Goal: Check status: Check status

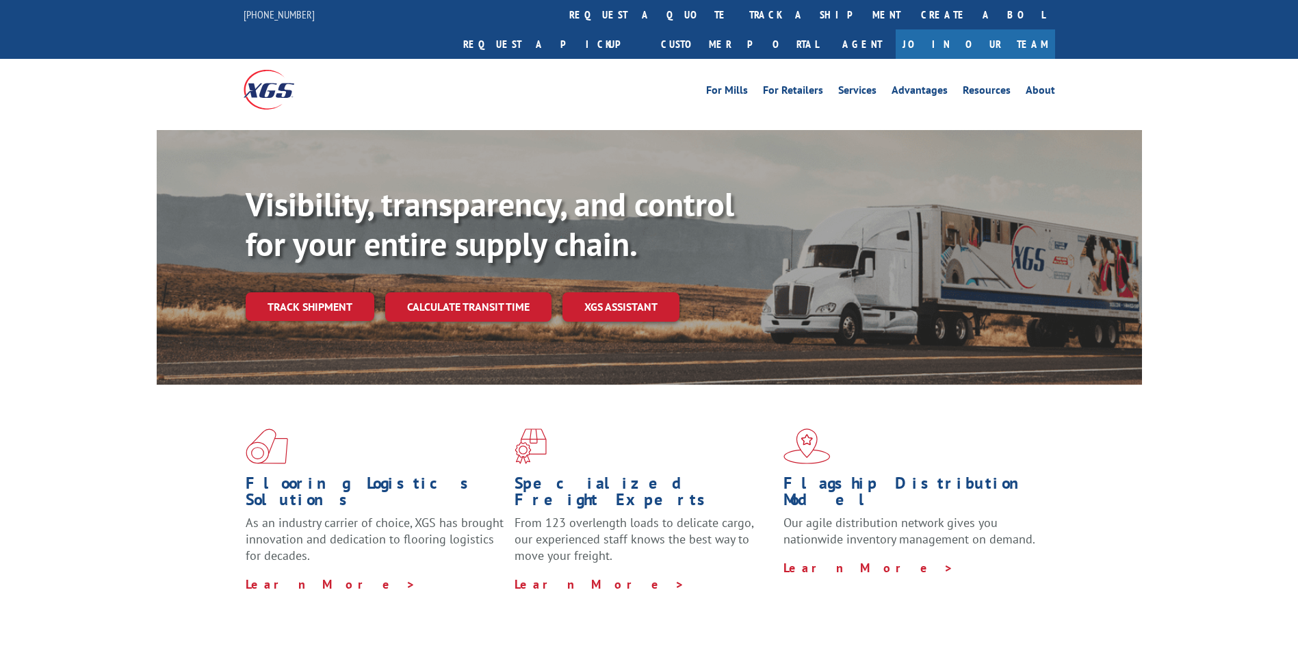
click at [326, 298] on div "Visibility, transparency, and control for your entire supply chain. Track shipm…" at bounding box center [694, 280] width 896 height 191
click at [326, 292] on link "Track shipment" at bounding box center [310, 306] width 129 height 29
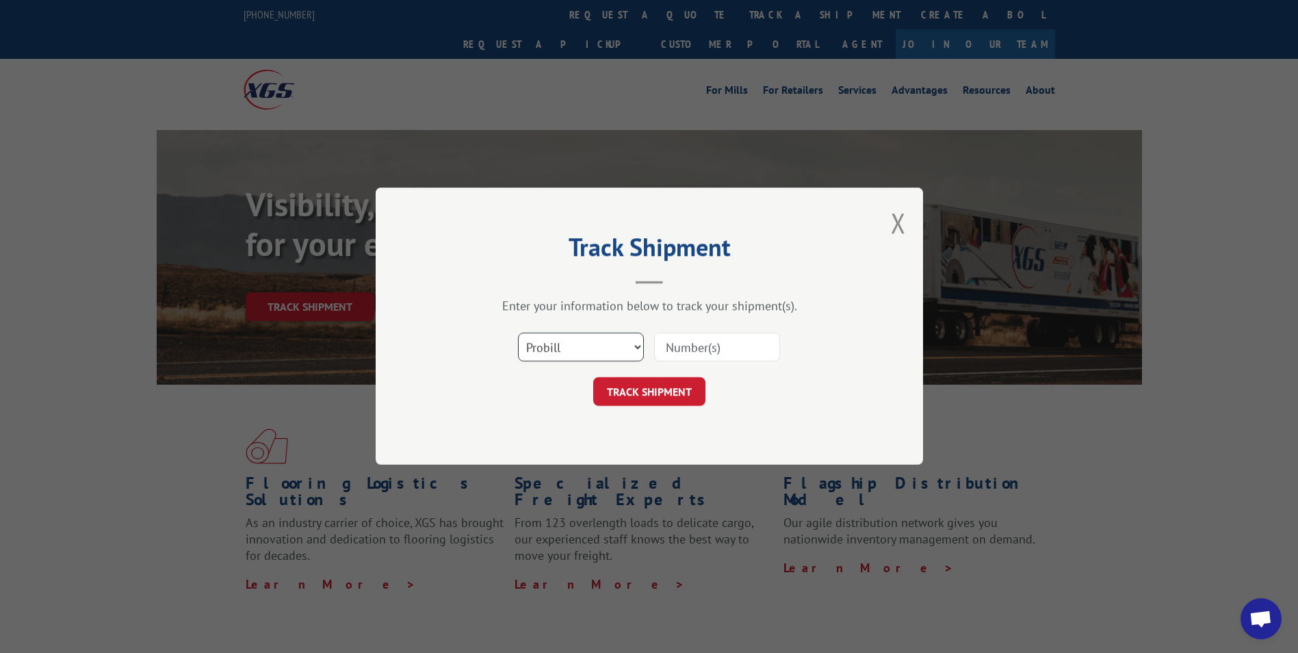
click at [642, 351] on select "Select category... Probill BOL PO" at bounding box center [581, 347] width 126 height 29
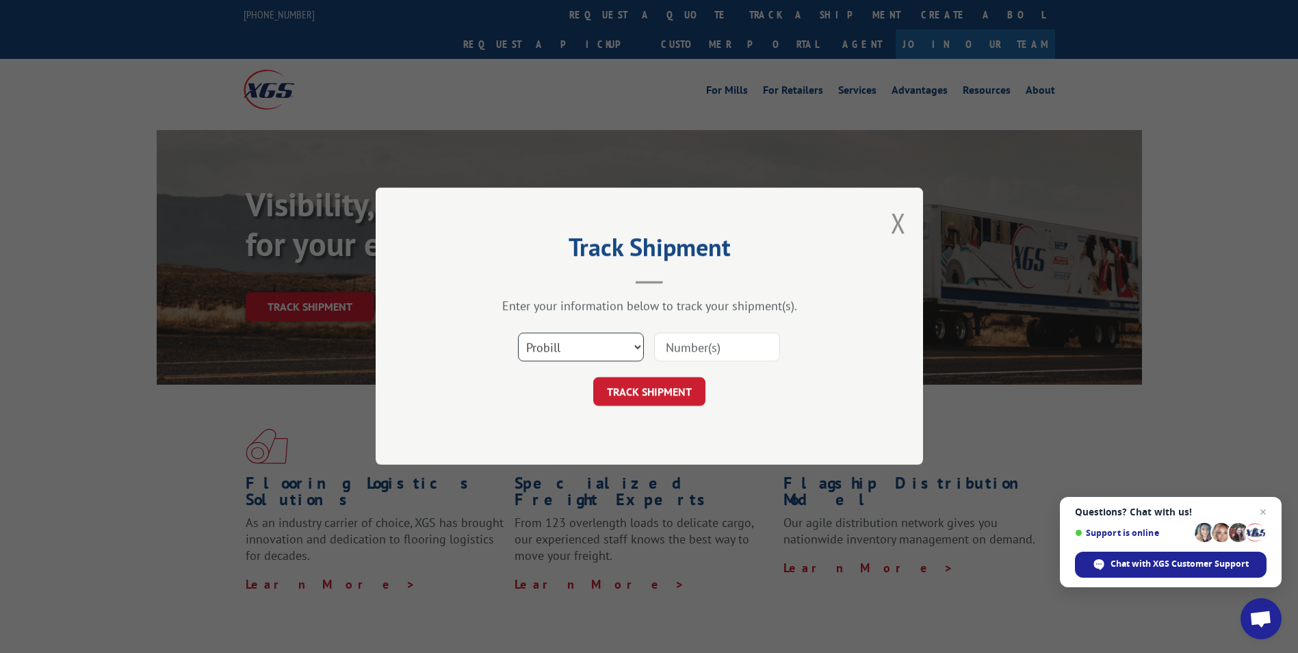
select select "bol"
click at [518, 333] on select "Select category... Probill BOL PO" at bounding box center [581, 347] width 126 height 29
click at [667, 348] on input at bounding box center [717, 347] width 126 height 29
paste input "4100345"
type input "4100345"
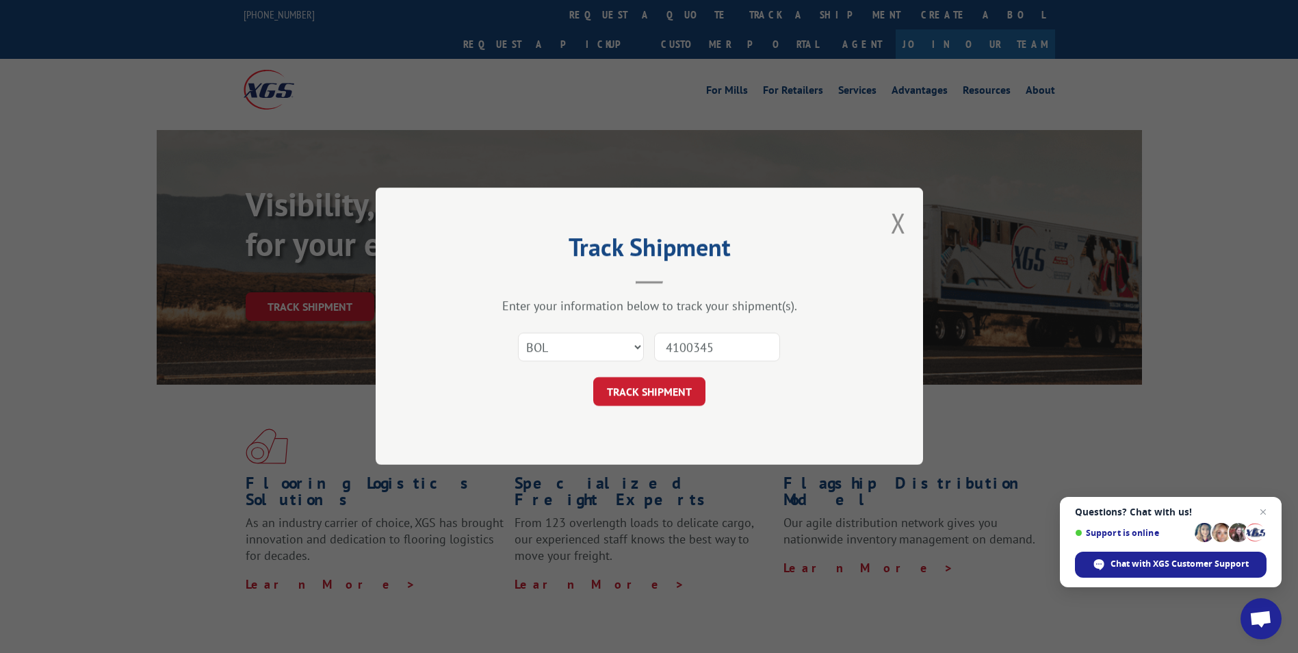
click button "TRACK SHIPMENT" at bounding box center [649, 392] width 112 height 29
